Goal: Task Accomplishment & Management: Manage account settings

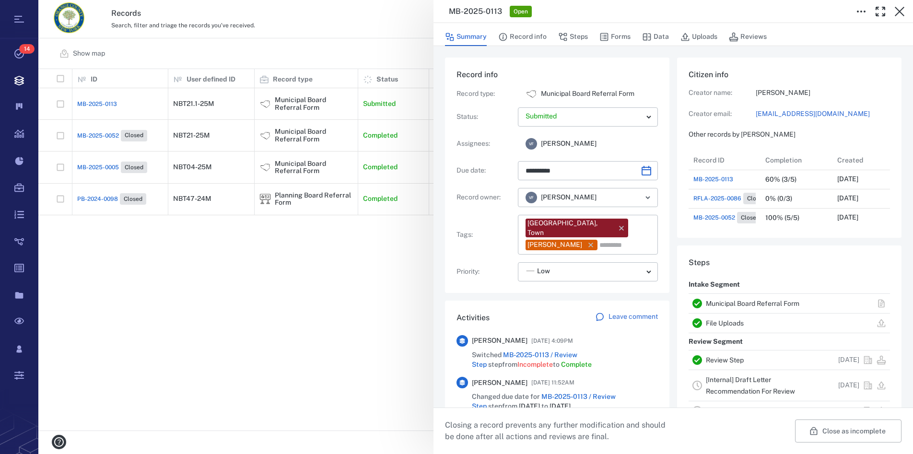
scroll to position [153, 181]
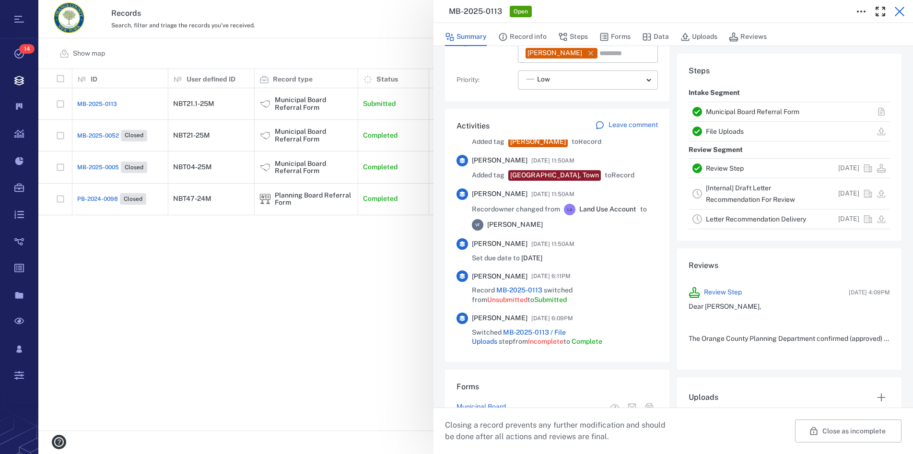
click at [900, 11] on icon "button" at bounding box center [900, 12] width 10 height 10
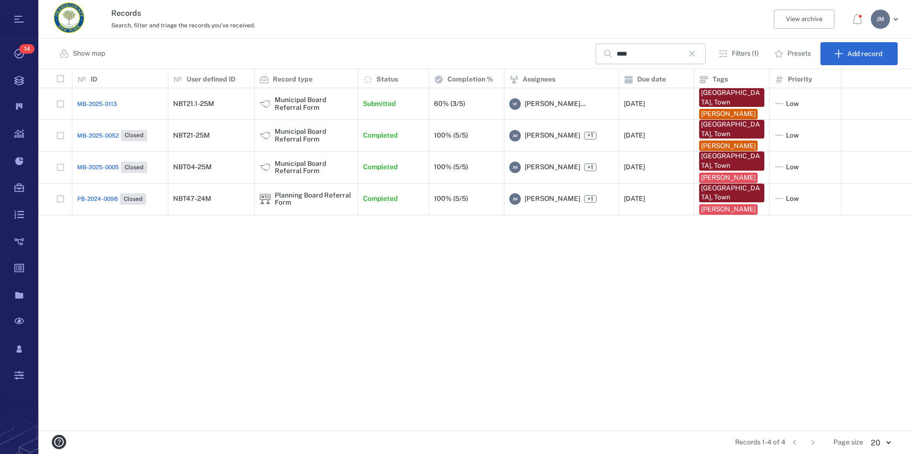
click at [742, 54] on p "Filters (1)" at bounding box center [745, 54] width 27 height 10
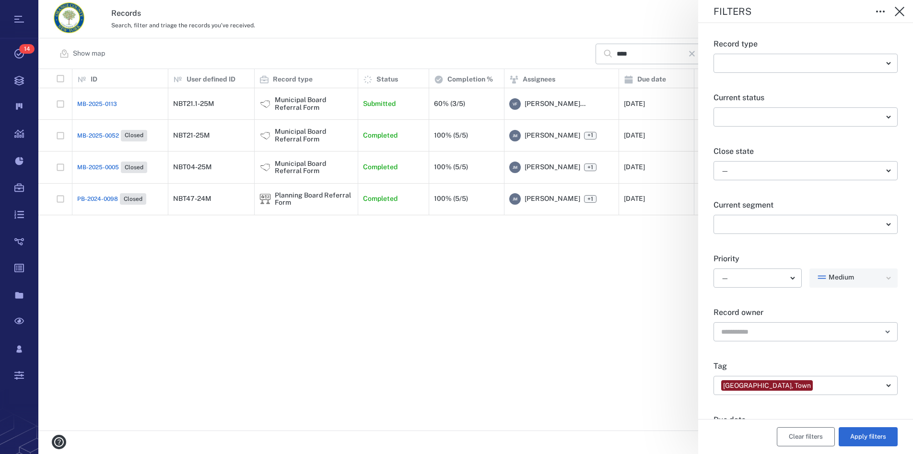
click at [794, 440] on button "Clear filters" at bounding box center [806, 436] width 58 height 19
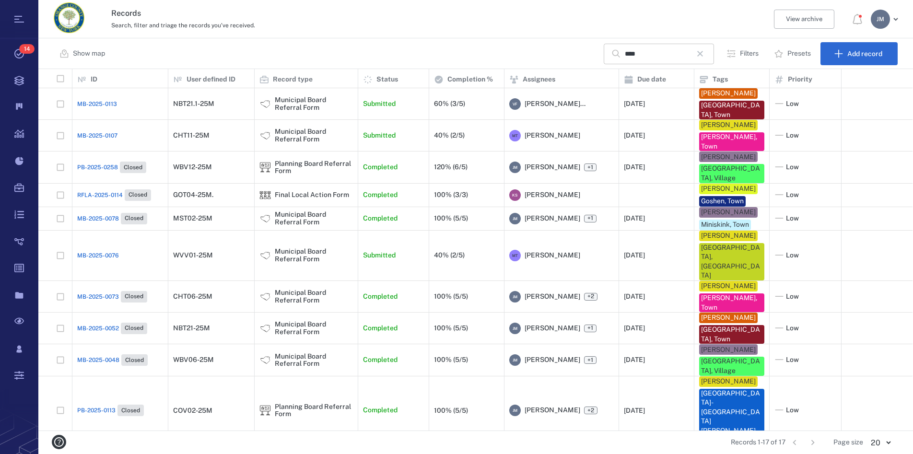
click at [706, 54] on icon "button" at bounding box center [700, 54] width 12 height 12
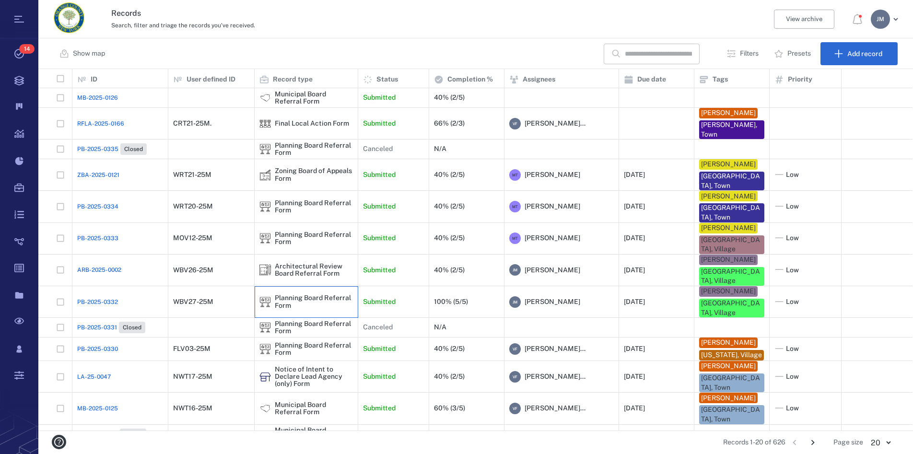
click at [291, 294] on div "Planning Board Referral Form" at bounding box center [314, 301] width 78 height 15
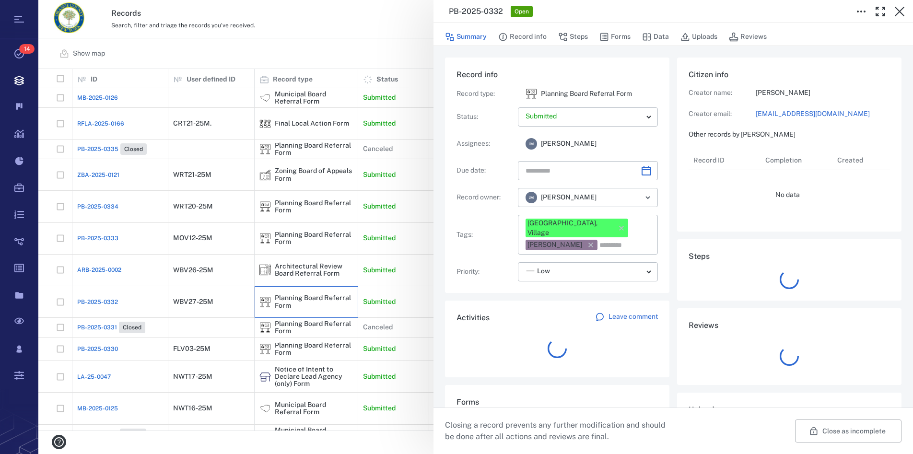
type input "**********"
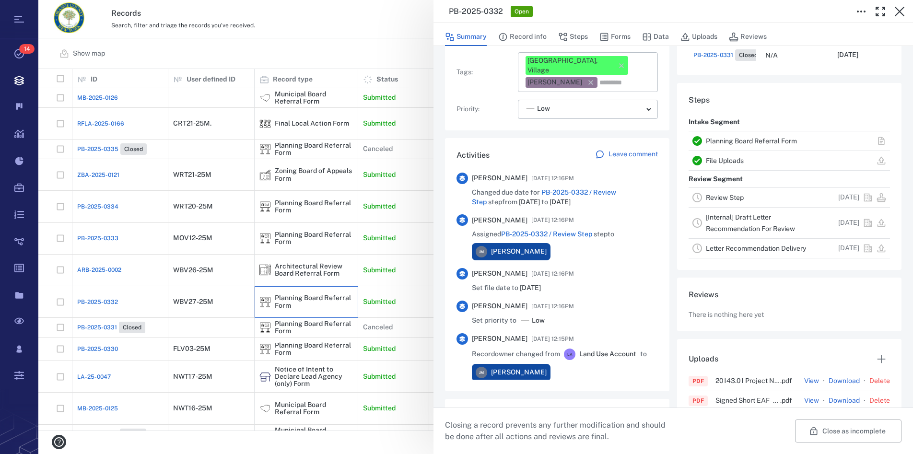
scroll to position [164, 0]
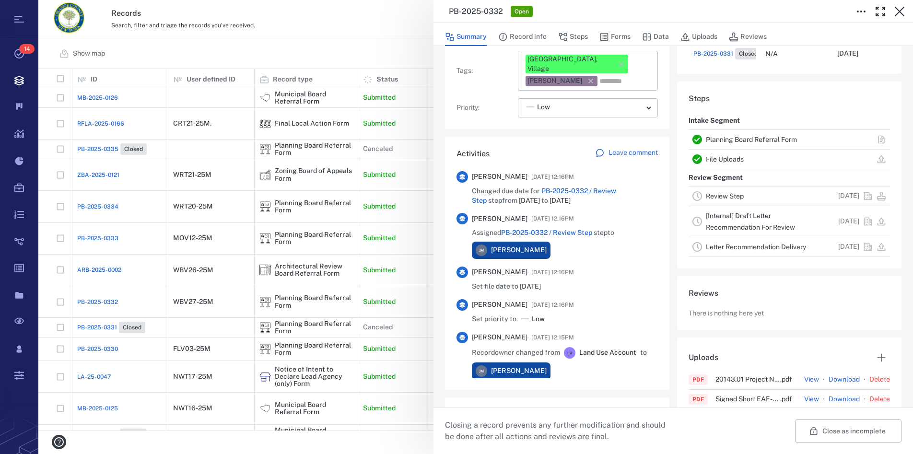
click at [726, 140] on link "Planning Board Referral Form" at bounding box center [751, 140] width 91 height 8
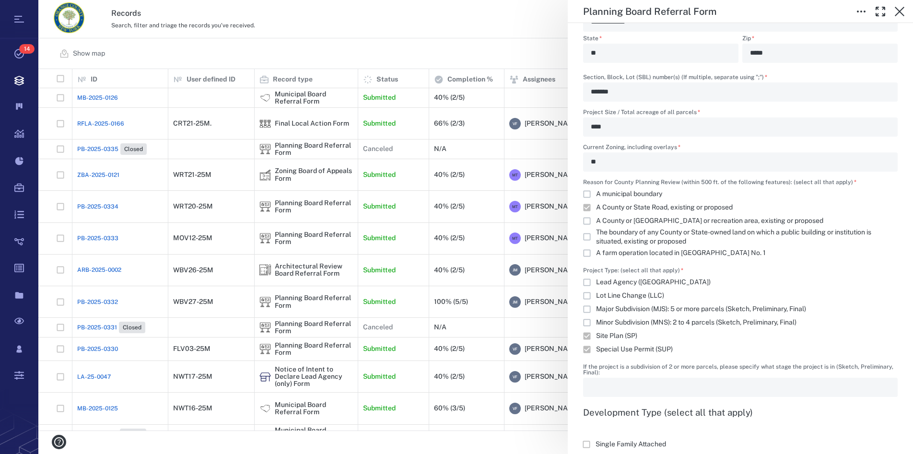
scroll to position [765, 0]
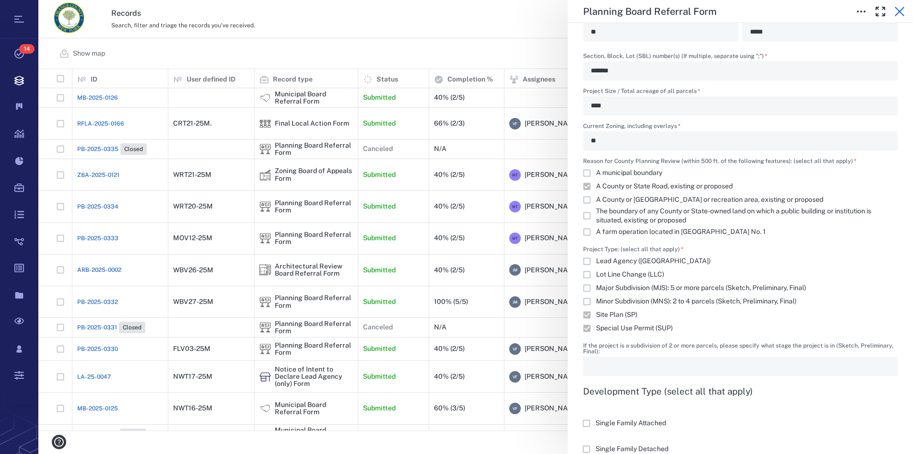
click at [894, 12] on icon "button" at bounding box center [900, 12] width 12 height 12
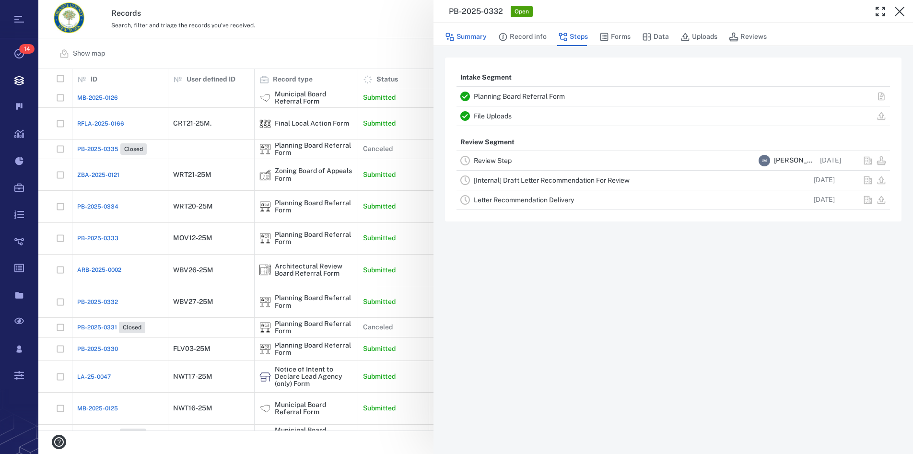
click at [478, 36] on button "Summary" at bounding box center [466, 37] width 42 height 18
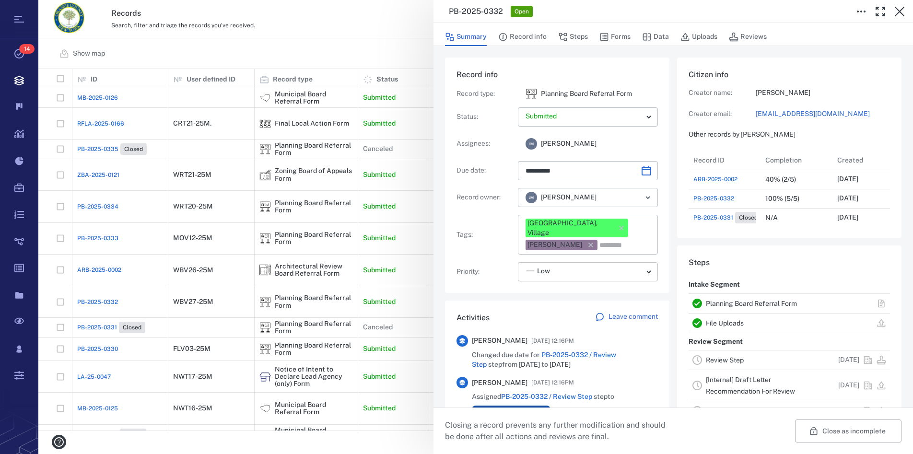
type input "**********"
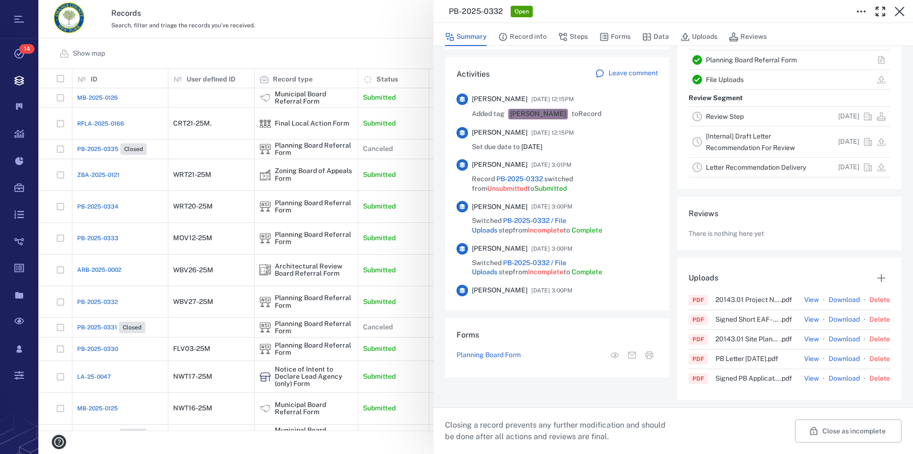
scroll to position [273, 0]
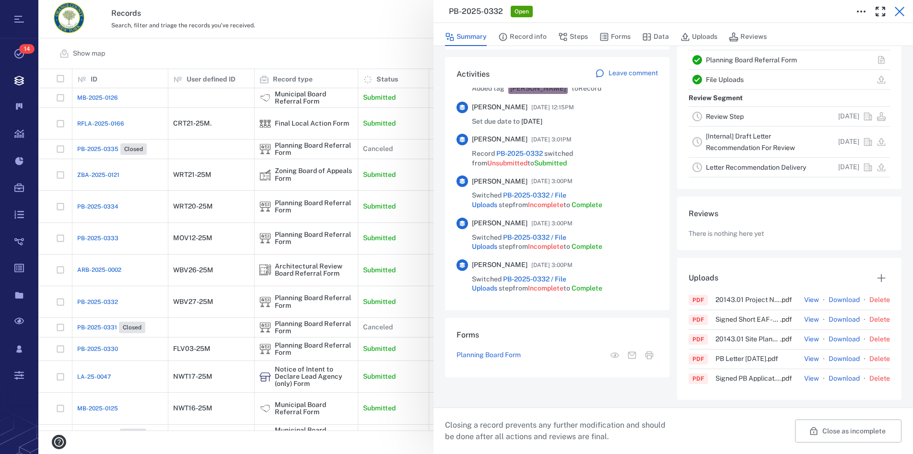
click at [903, 11] on icon "button" at bounding box center [900, 12] width 12 height 12
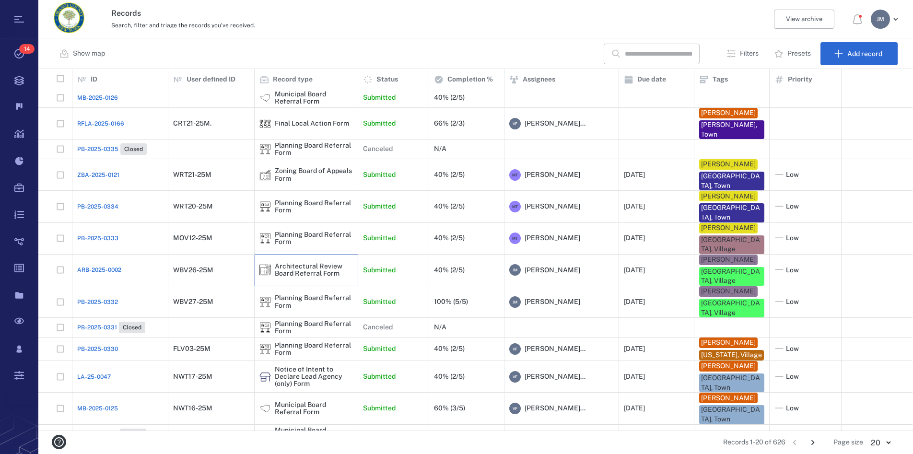
click at [285, 268] on div "Architectural Review Board Referral Form" at bounding box center [314, 270] width 78 height 15
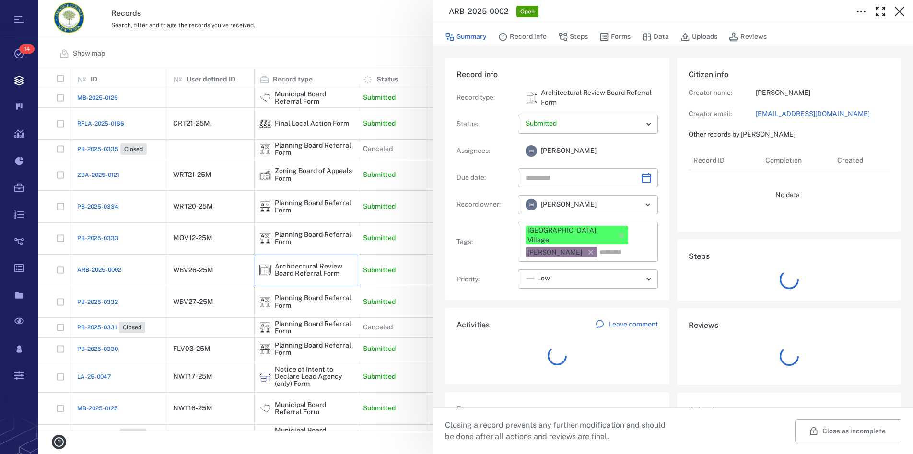
type input "**********"
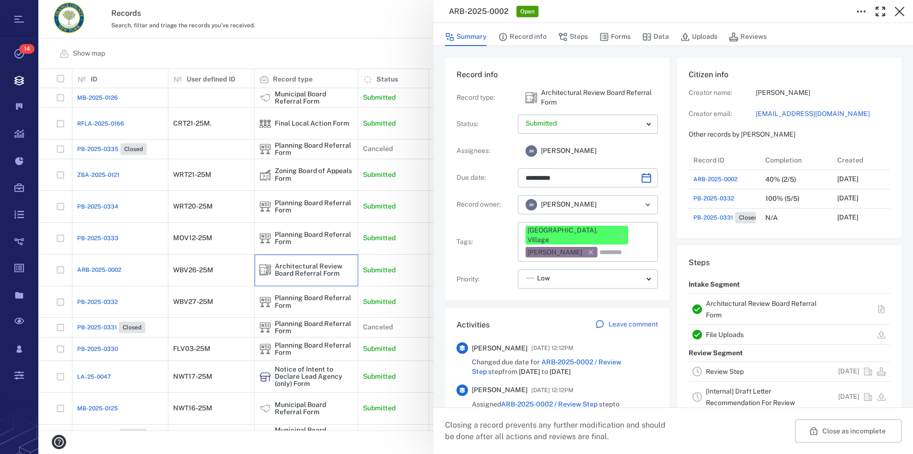
scroll to position [499, 181]
click at [726, 301] on link "Architectural Review Board Referral Form" at bounding box center [761, 309] width 111 height 19
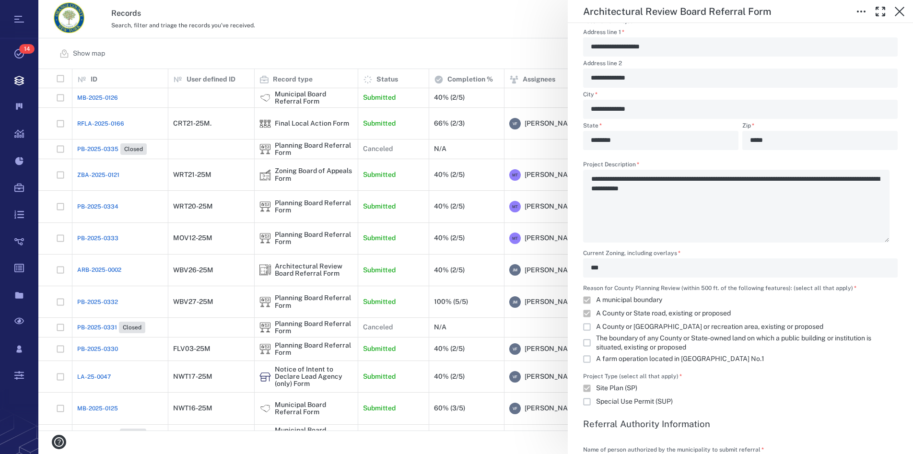
scroll to position [656, 0]
click at [897, 10] on icon "button" at bounding box center [900, 12] width 10 height 10
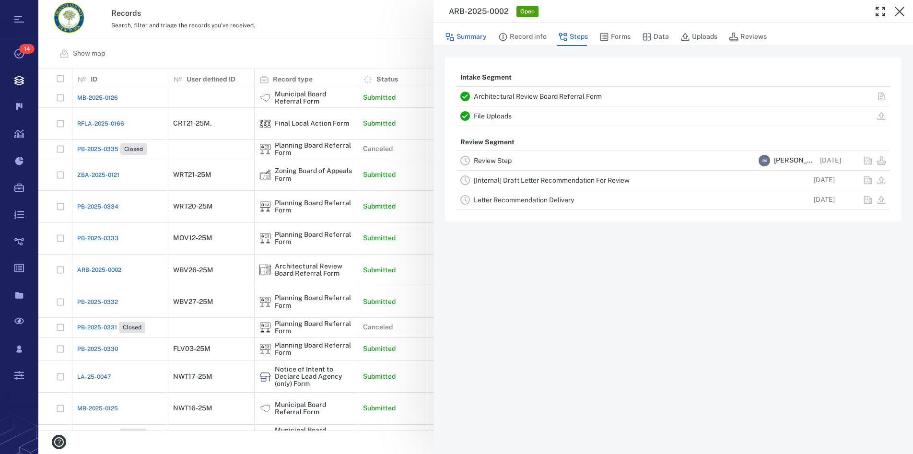
click at [467, 33] on button "Summary" at bounding box center [466, 37] width 42 height 18
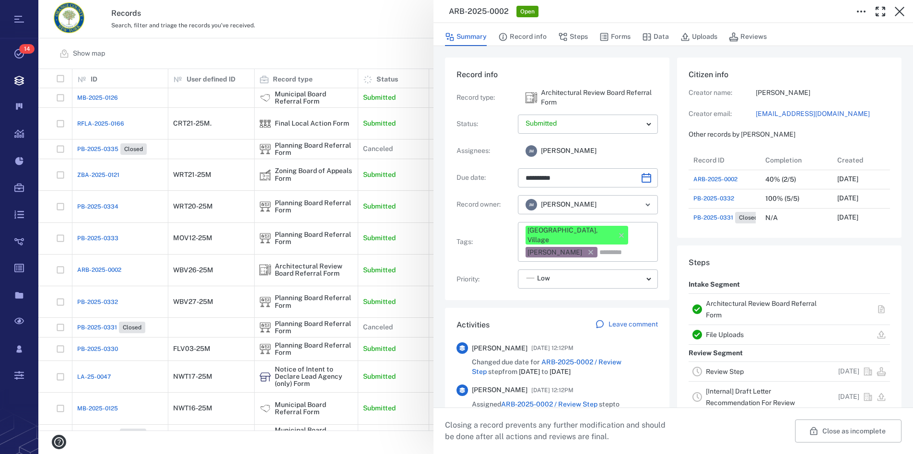
type input "**********"
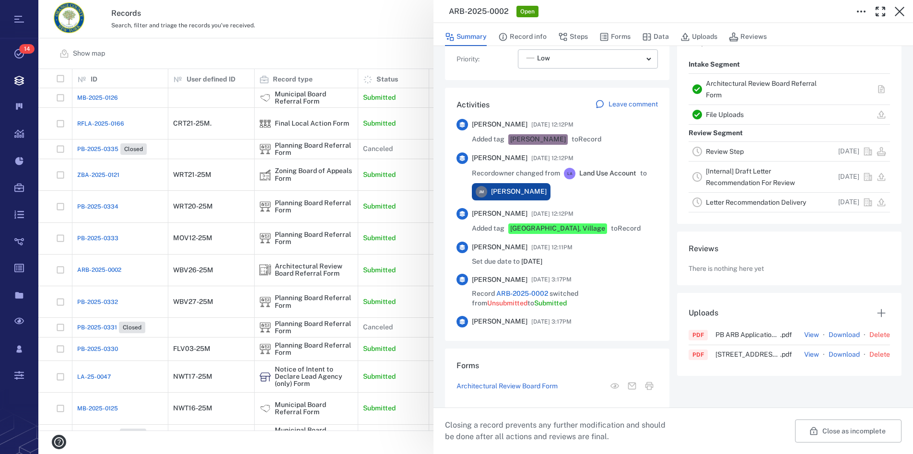
scroll to position [219, 0]
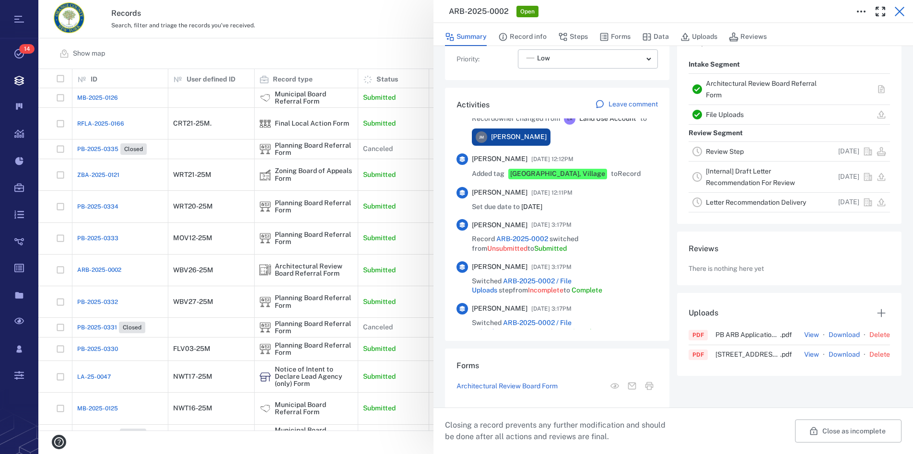
click at [901, 10] on icon "button" at bounding box center [900, 12] width 10 height 10
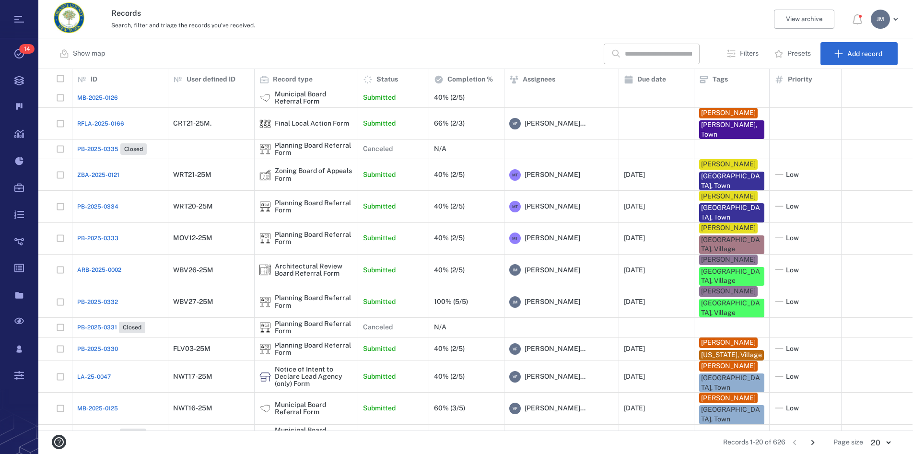
click at [884, 19] on div "[PERSON_NAME]" at bounding box center [880, 19] width 19 height 19
click at [840, 83] on span "Log out" at bounding box center [829, 84] width 23 height 10
